Goal: Information Seeking & Learning: Learn about a topic

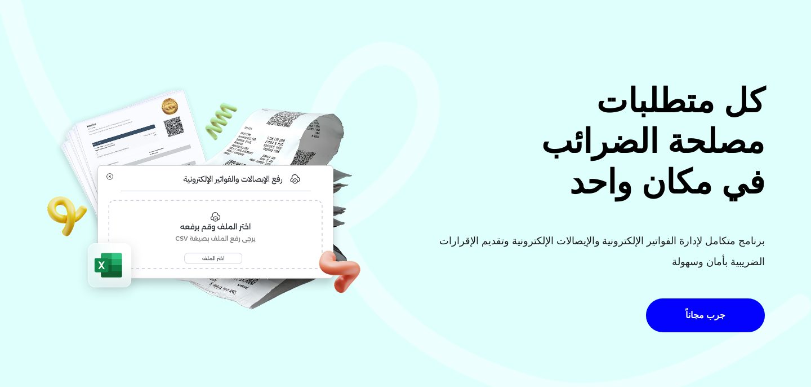
scroll to position [52, 0]
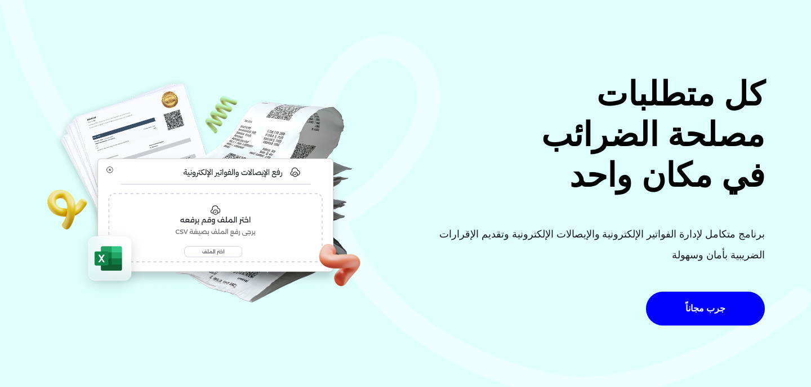
click at [763, 310] on div "جرب مجاناً" at bounding box center [705, 311] width 119 height 41
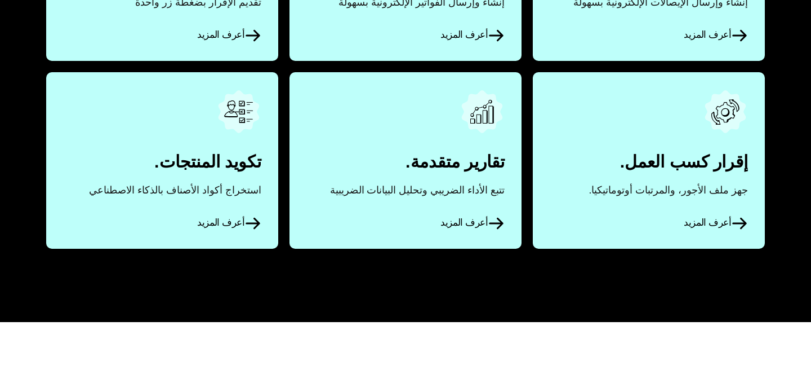
scroll to position [0, 0]
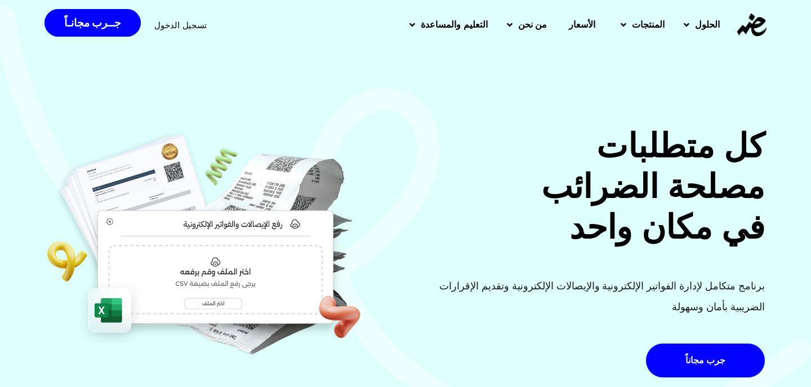
click at [581, 30] on span "الأسعار" at bounding box center [582, 25] width 26 height 14
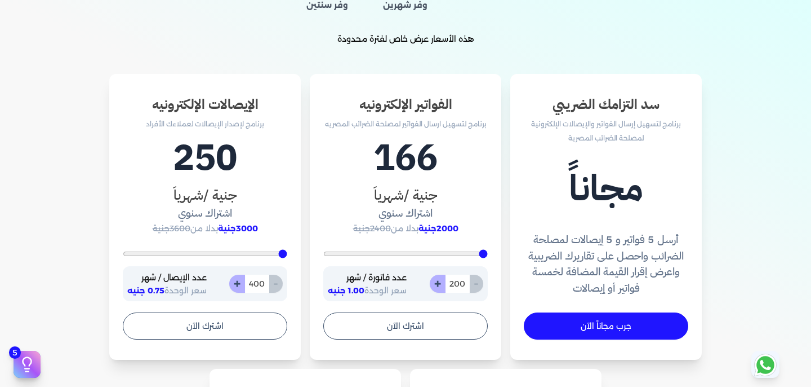
scroll to position [316, 0]
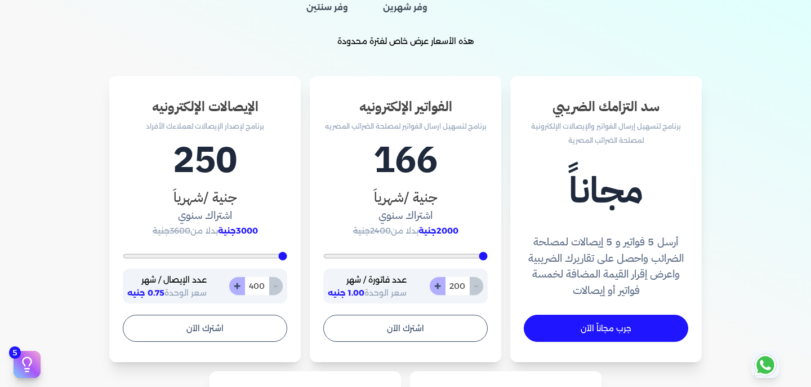
click at [440, 287] on button "+" at bounding box center [438, 286] width 16 height 18
type input "201"
click at [440, 287] on button "+" at bounding box center [438, 286] width 16 height 18
type input "202"
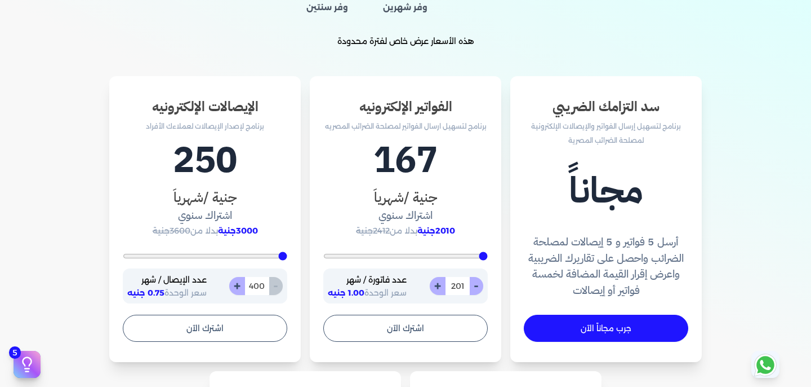
type input "202"
click at [440, 287] on button "+" at bounding box center [438, 286] width 16 height 18
type input "203"
click at [440, 287] on button "+" at bounding box center [438, 286] width 16 height 18
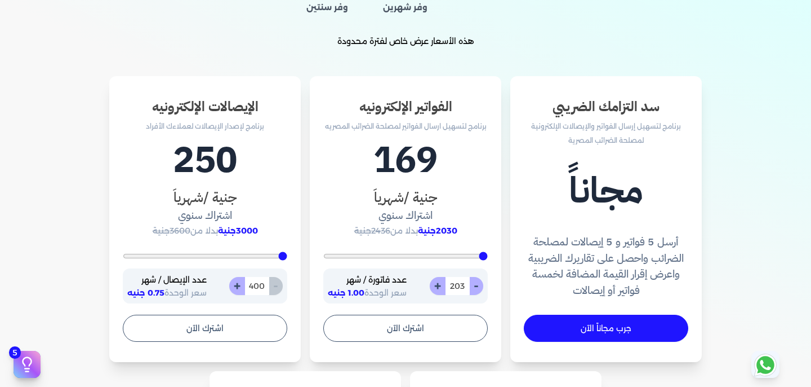
type input "204"
click at [440, 287] on button "+" at bounding box center [438, 286] width 16 height 18
type input "205"
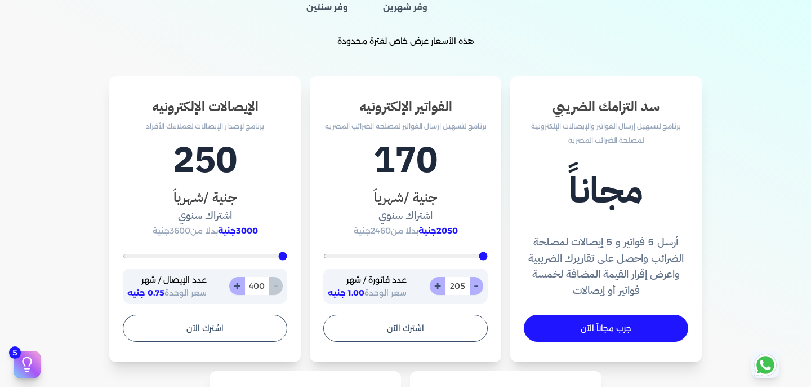
click at [440, 287] on button "+" at bounding box center [438, 286] width 16 height 18
type input "206"
click at [440, 287] on button "+" at bounding box center [438, 286] width 16 height 18
type input "207"
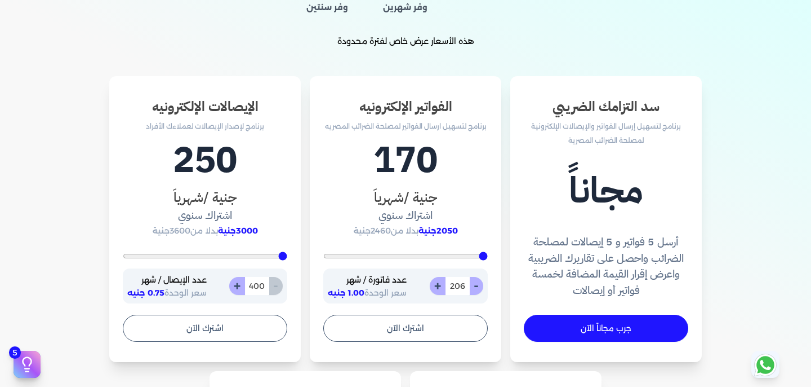
type input "207"
click at [440, 287] on button "+" at bounding box center [438, 286] width 16 height 18
type input "208"
click at [440, 287] on button "+" at bounding box center [438, 286] width 16 height 18
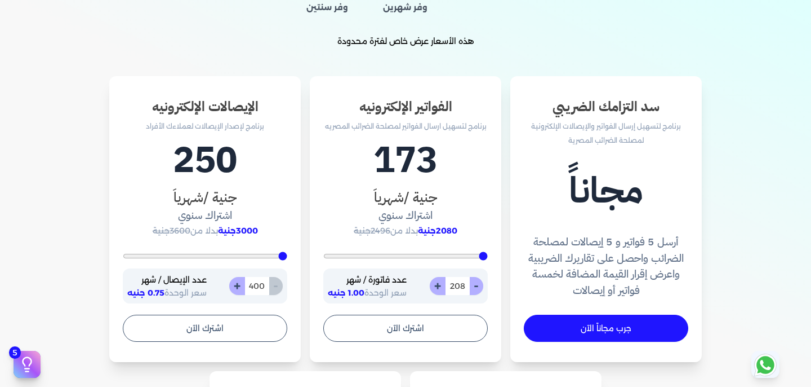
type input "209"
click at [440, 287] on button "+" at bounding box center [438, 286] width 16 height 18
type input "210"
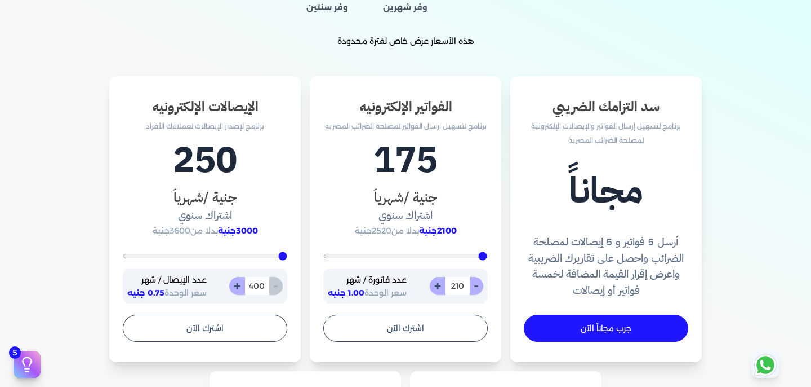
click at [440, 287] on button "+" at bounding box center [438, 286] width 16 height 18
type input "211"
click at [440, 287] on button "+" at bounding box center [438, 286] width 16 height 18
type input "212"
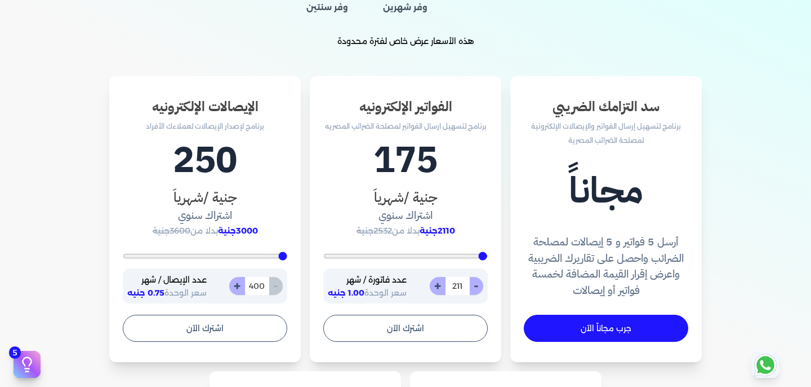
type input "212"
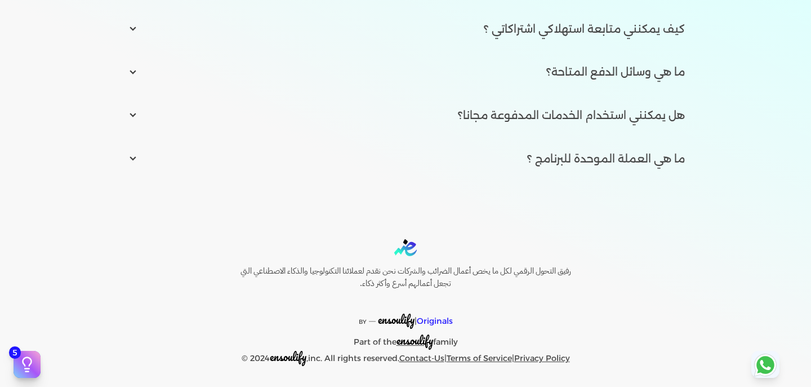
scroll to position [1864, 0]
click at [135, 158] on input "radio" at bounding box center [405, 158] width 577 height 34
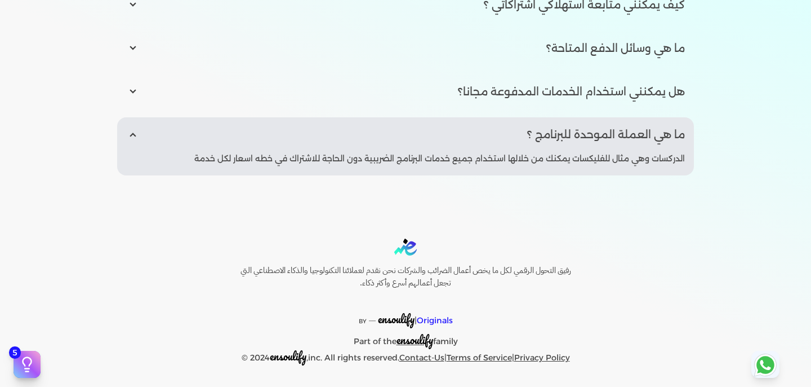
scroll to position [1840, 0]
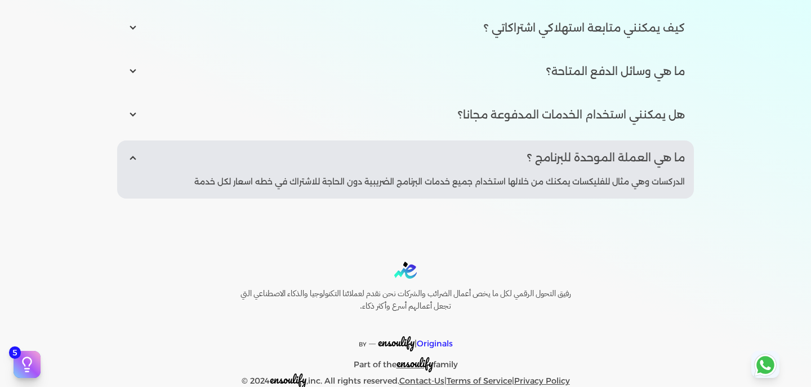
click at [133, 158] on input "radio" at bounding box center [405, 157] width 577 height 34
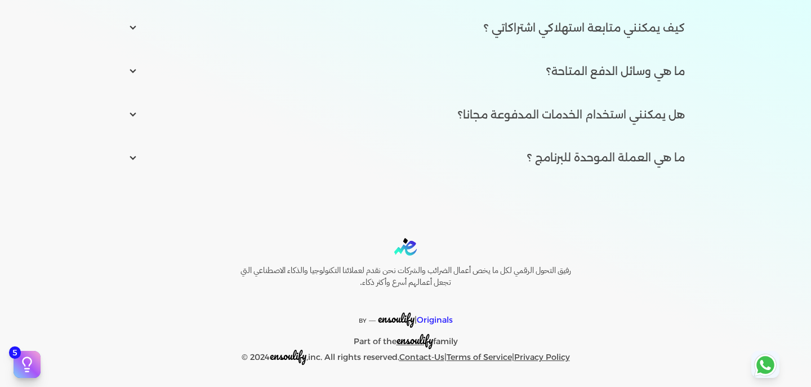
click at [135, 154] on input "radio" at bounding box center [405, 157] width 577 height 34
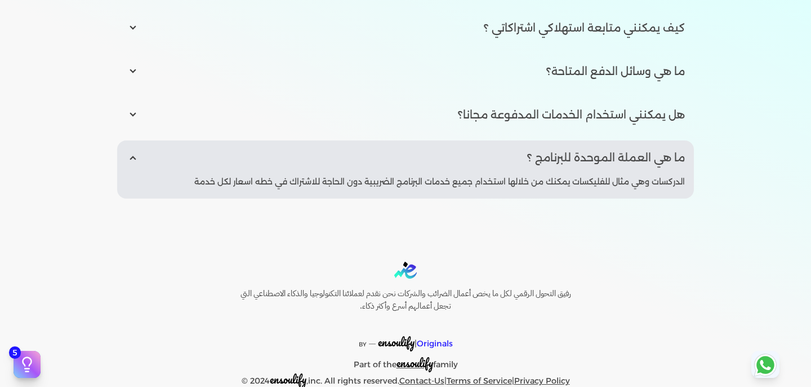
click at [135, 154] on input "radio" at bounding box center [405, 157] width 577 height 34
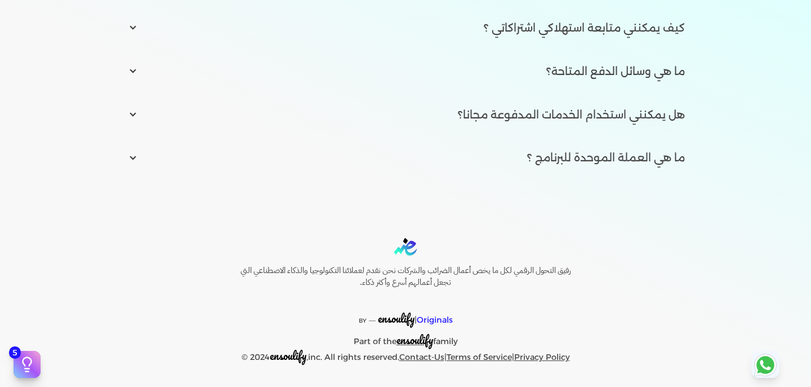
click at [135, 154] on input "radio" at bounding box center [405, 157] width 577 height 34
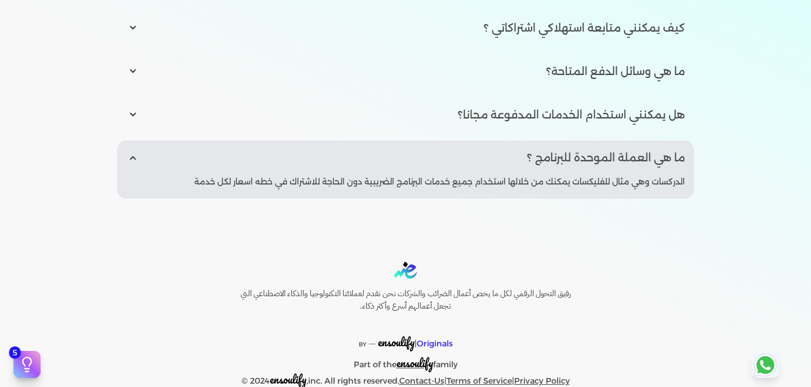
click at [135, 154] on input "radio" at bounding box center [405, 157] width 577 height 34
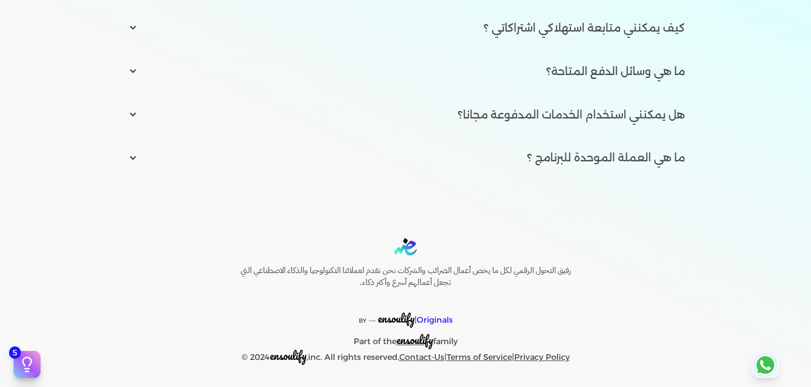
click at [135, 154] on input "radio" at bounding box center [405, 157] width 577 height 34
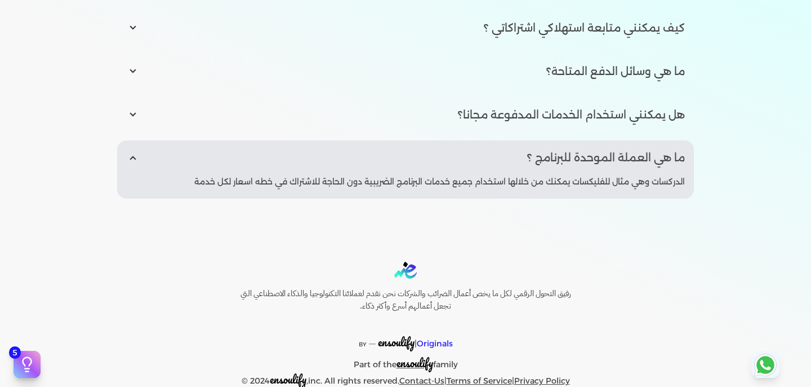
click at [135, 154] on input "radio" at bounding box center [405, 157] width 577 height 34
radio input "false"
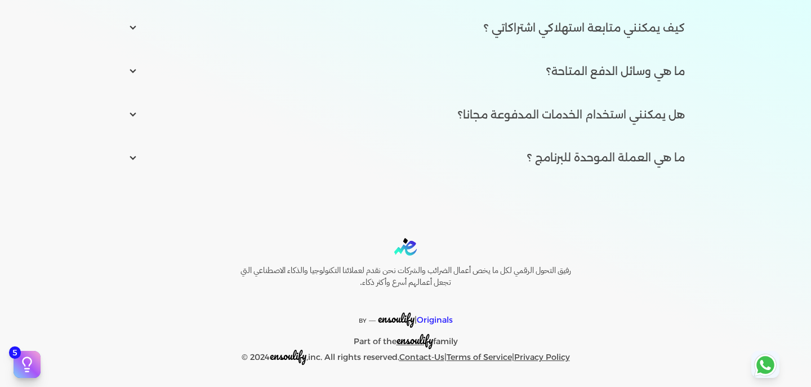
click at [135, 113] on input "radio" at bounding box center [405, 114] width 577 height 34
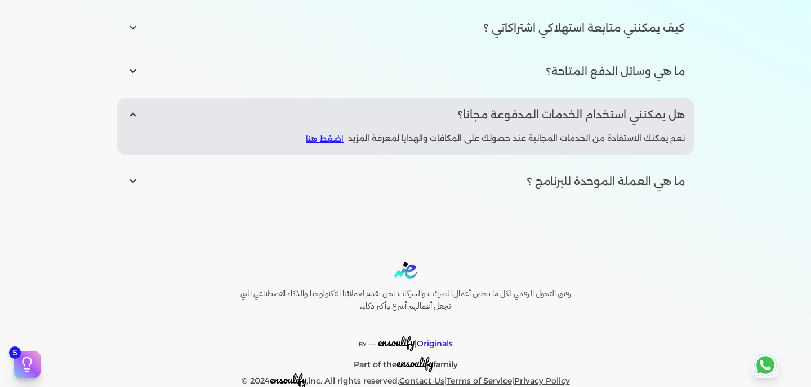
click at [135, 113] on input "radio" at bounding box center [405, 114] width 577 height 34
radio input "false"
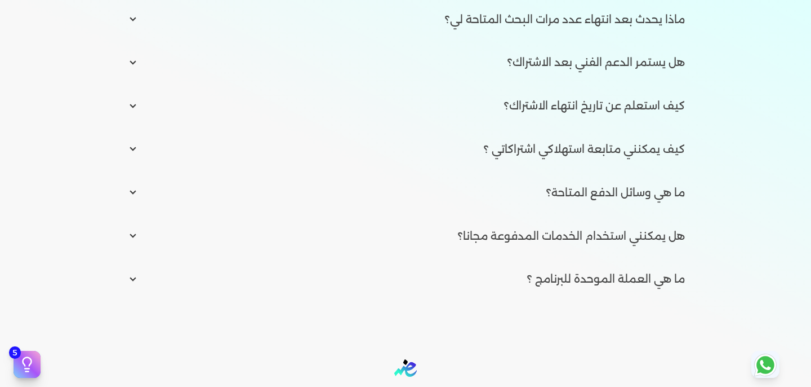
scroll to position [1718, 0]
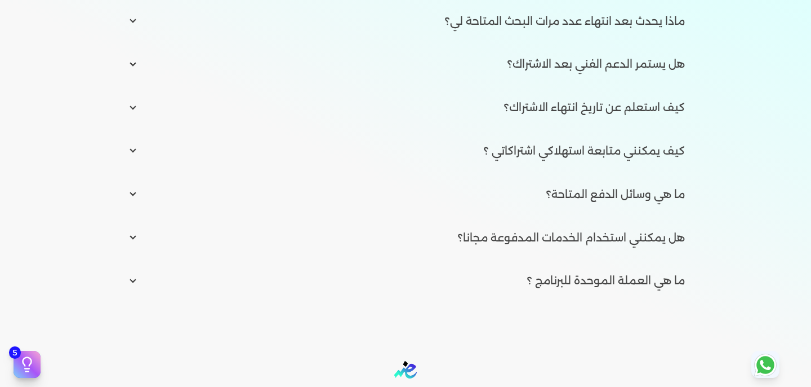
click at [137, 105] on input "radio" at bounding box center [405, 107] width 577 height 34
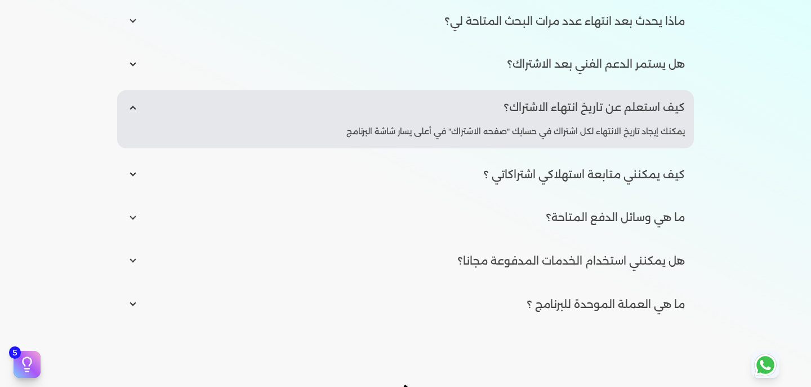
click at [137, 105] on input "radio" at bounding box center [405, 107] width 577 height 34
radio input "false"
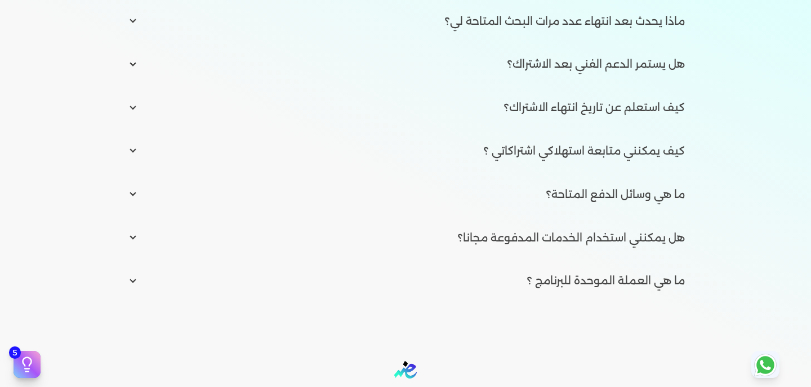
click at [135, 61] on input "radio" at bounding box center [405, 64] width 577 height 34
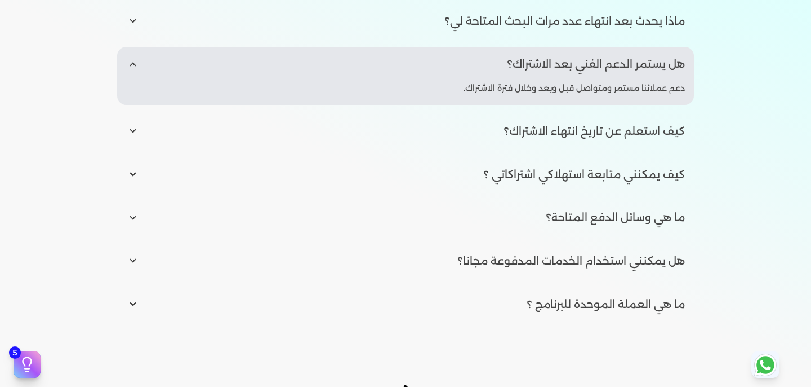
click at [135, 61] on input "radio" at bounding box center [405, 64] width 577 height 34
radio input "false"
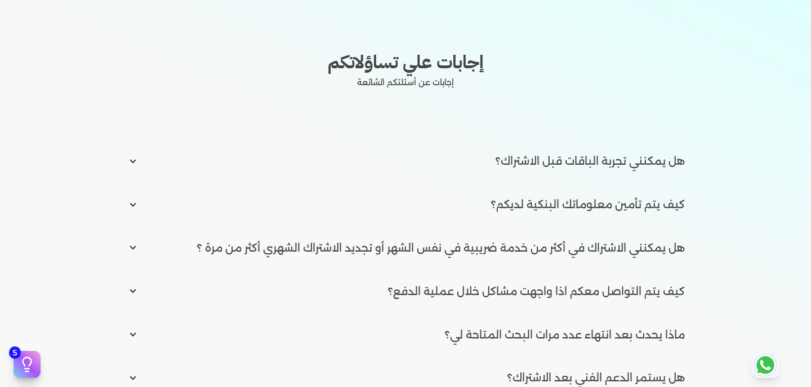
scroll to position [1393, 0]
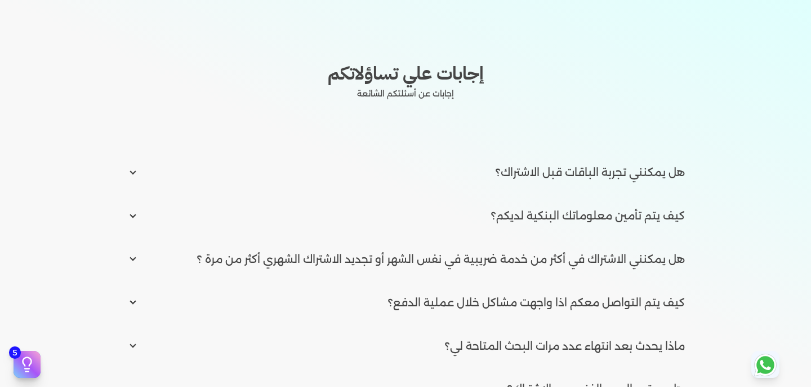
click at [135, 168] on input "radio" at bounding box center [405, 172] width 577 height 34
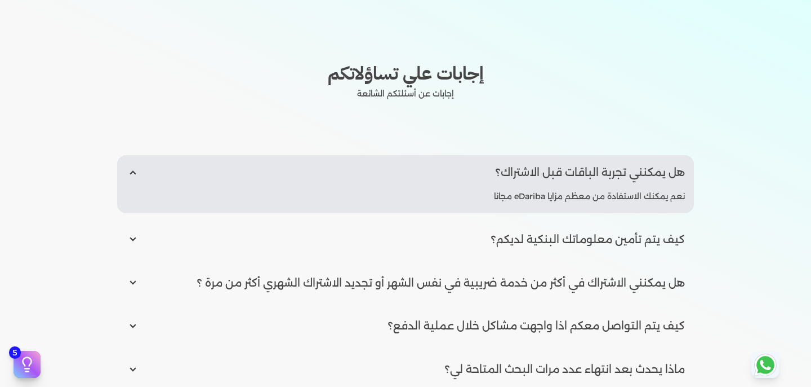
click at [135, 172] on input "radio" at bounding box center [405, 172] width 577 height 34
radio input "false"
